Goal: Check status: Check status

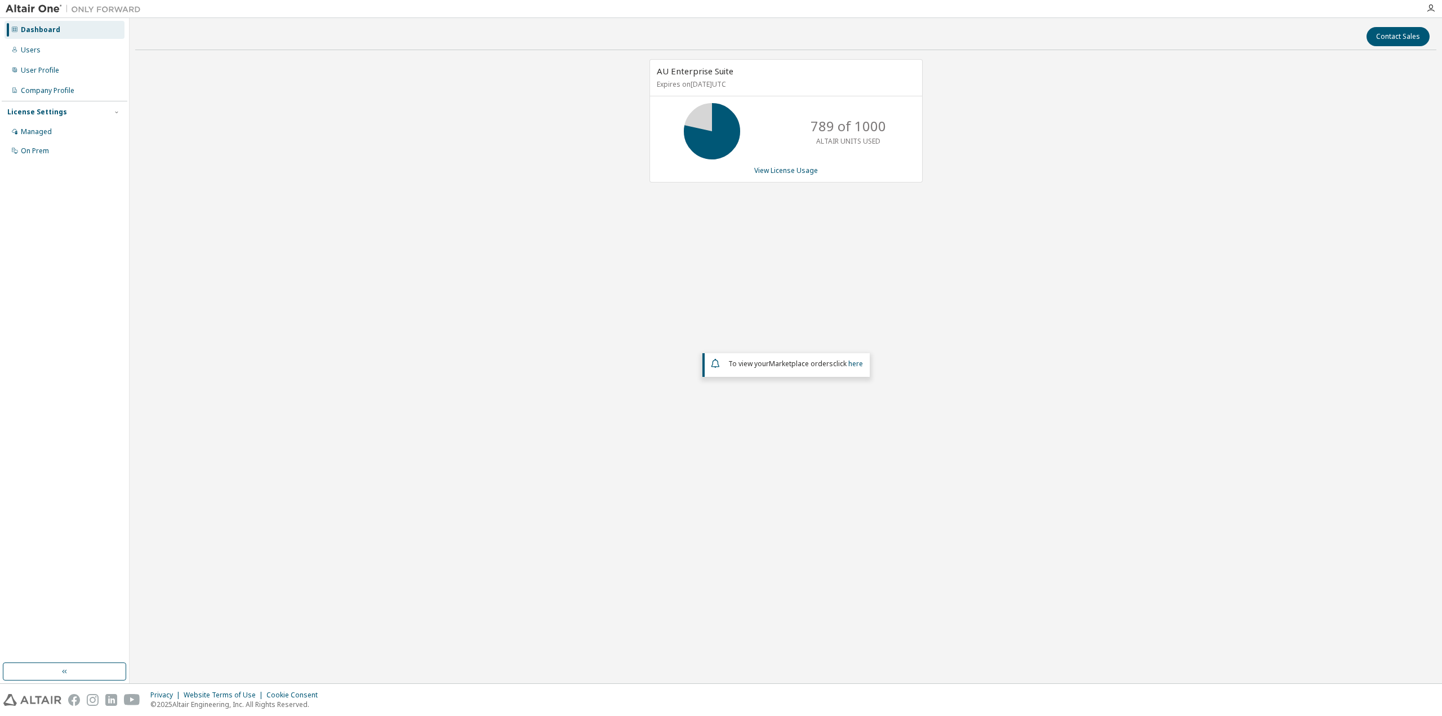
click at [789, 256] on div "AU Enterprise Suite Expires on [DATE] UTC 789 of 1000 ALTAIR UNITS USED View Li…" at bounding box center [786, 291] width 1302 height 465
